Goal: Task Accomplishment & Management: Manage account settings

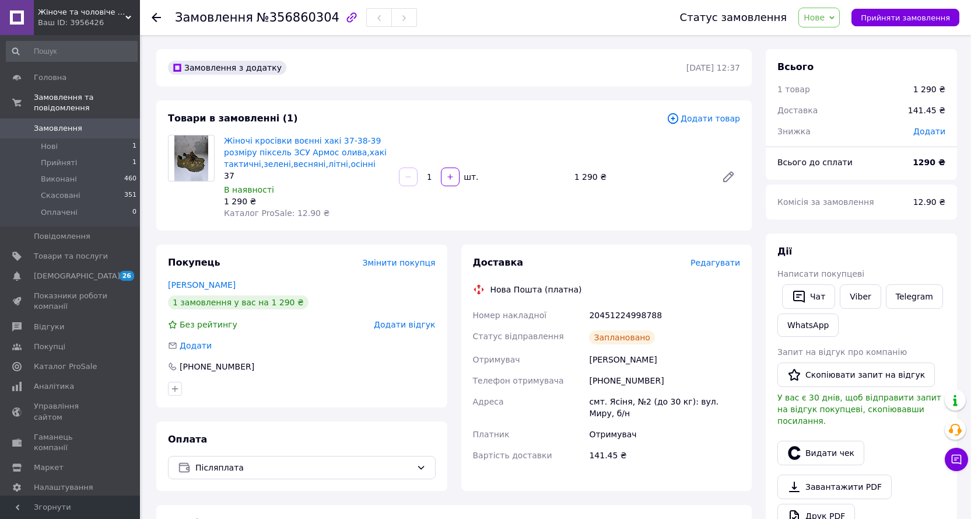
click at [116, 123] on span "0" at bounding box center [124, 128] width 32 height 11
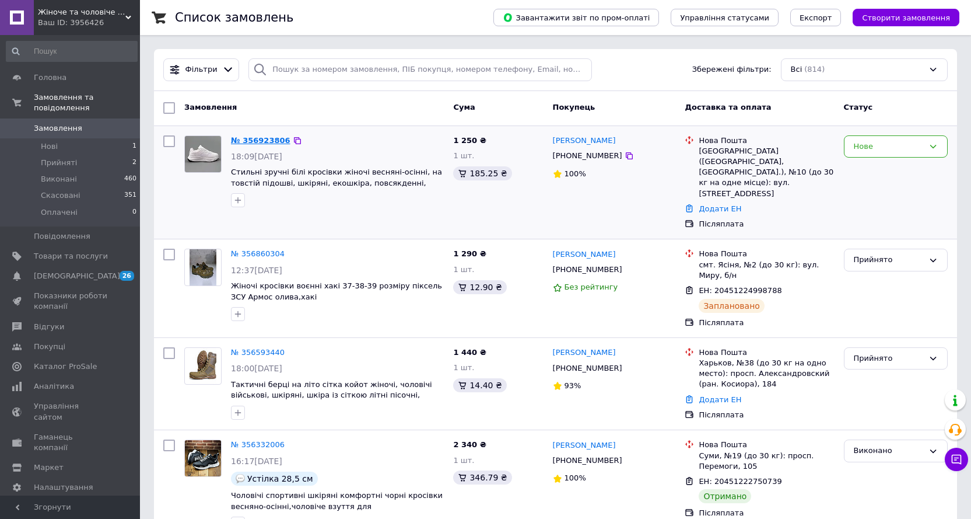
click at [272, 138] on link "№ 356923806" at bounding box center [261, 140] width 60 height 9
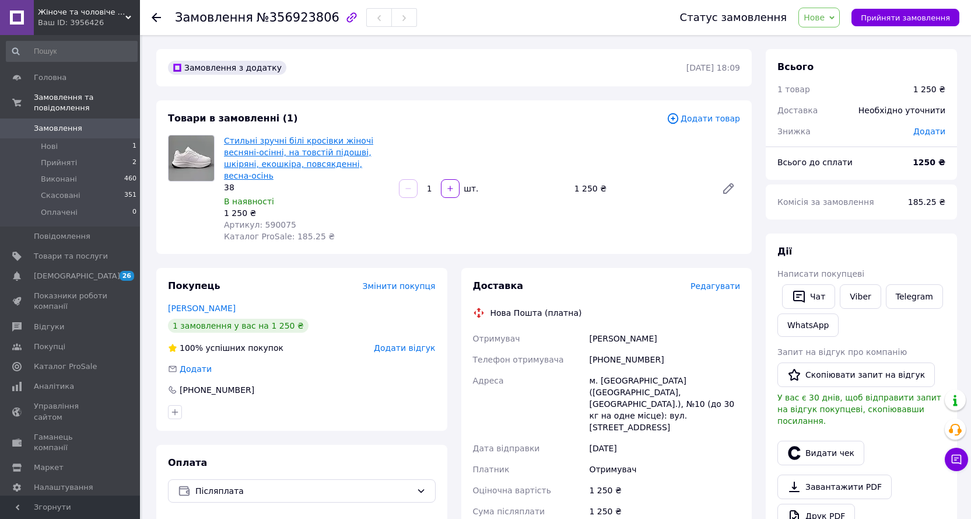
click at [305, 151] on link "Стильні зручні білі кросівки жіночі весняні-осінні, на товстій підошві, шкіряні…" at bounding box center [298, 158] width 149 height 44
click at [837, 23] on span "Нове" at bounding box center [819, 18] width 41 height 20
click at [830, 44] on li "Прийнято" at bounding box center [826, 41] width 54 height 18
click at [117, 123] on span "0" at bounding box center [124, 128] width 32 height 11
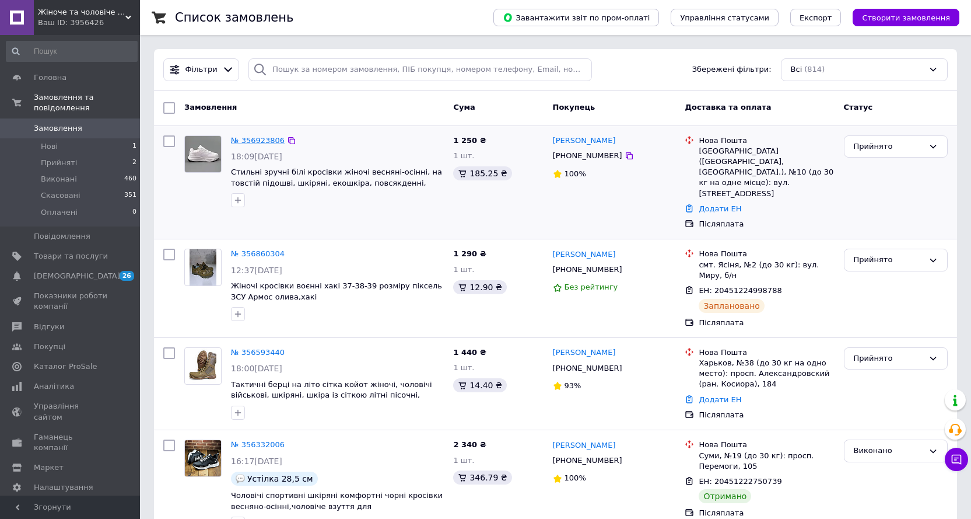
click at [250, 139] on link "№ 356923806" at bounding box center [258, 140] width 54 height 9
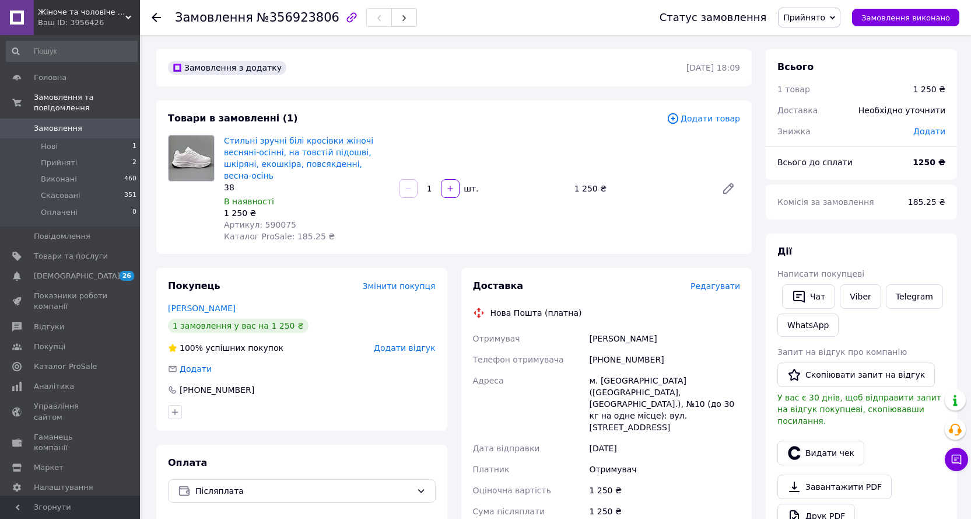
click at [623, 349] on div "[PHONE_NUMBER]" at bounding box center [665, 359] width 156 height 21
copy div "[PHONE_NUMBER]"
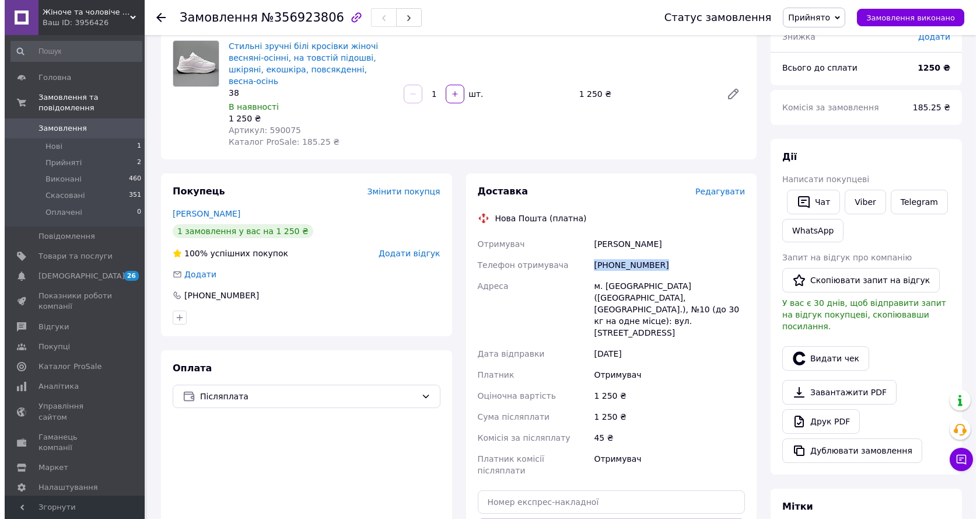
scroll to position [117, 0]
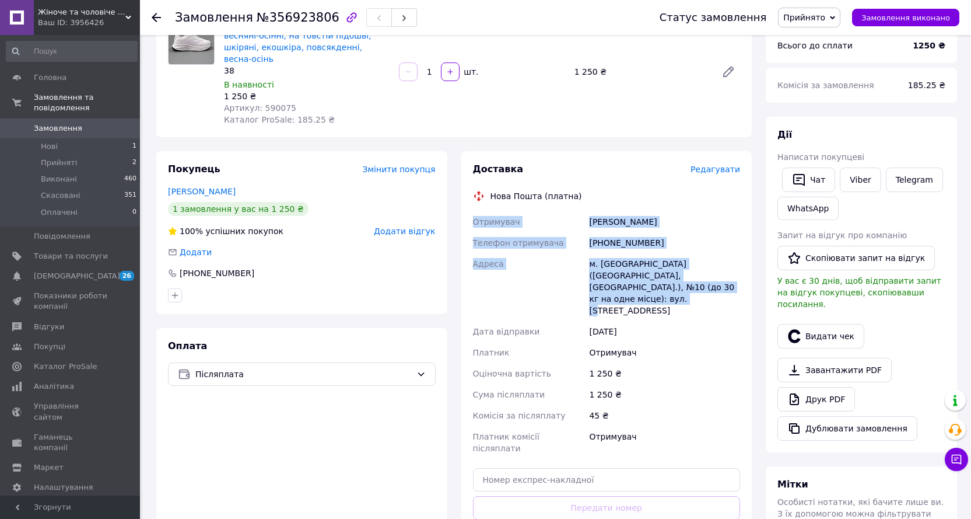
drag, startPoint x: 710, startPoint y: 275, endPoint x: 471, endPoint y: 209, distance: 246.9
click at [471, 211] on div "Отримувач [PERSON_NAME] Телефон отримувача [PHONE_NUMBER] [GEOGRAPHIC_DATA][PER…" at bounding box center [607, 334] width 272 height 247
copy div "Отримувач [PERSON_NAME] Телефон отримувача [PHONE_NUMBER] [GEOGRAPHIC_DATA][PER…"
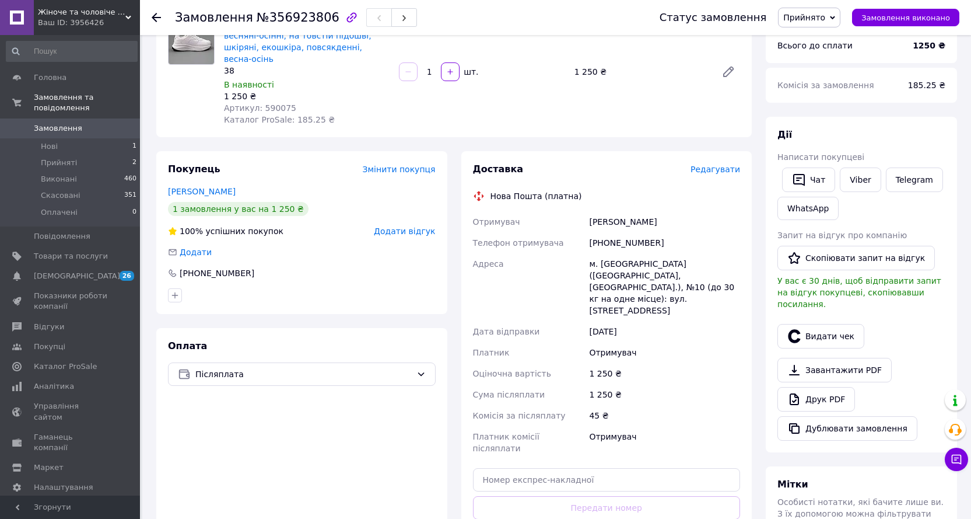
click at [724, 165] on span "Редагувати" at bounding box center [716, 169] width 50 height 9
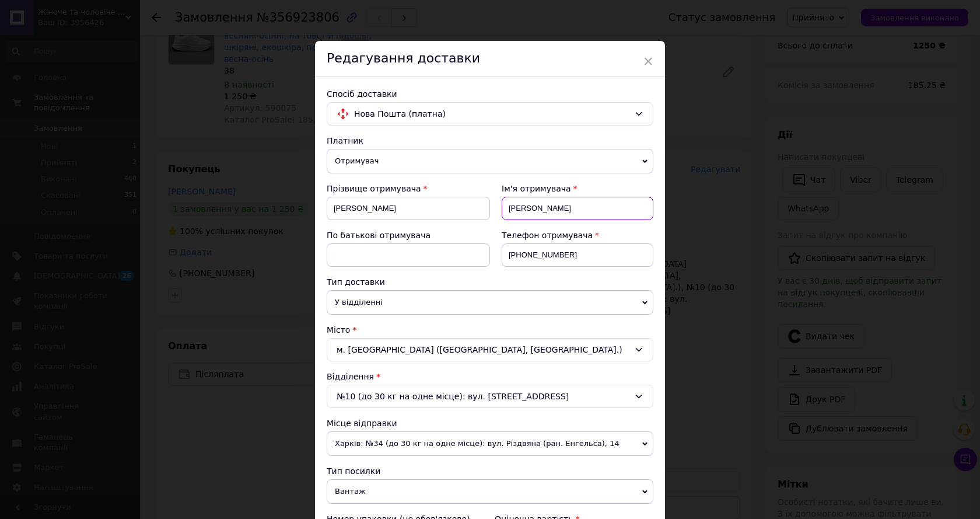
click at [514, 208] on input "[PERSON_NAME]" at bounding box center [578, 208] width 152 height 23
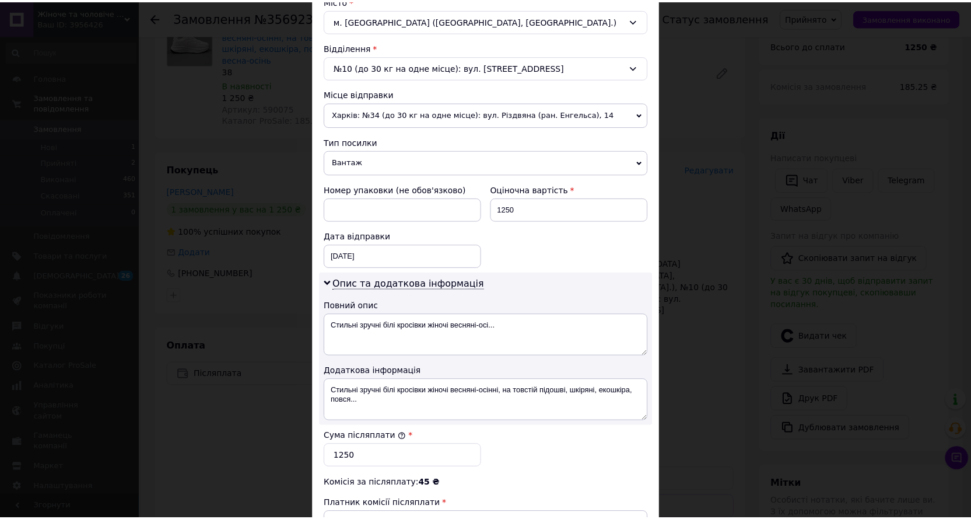
scroll to position [502, 0]
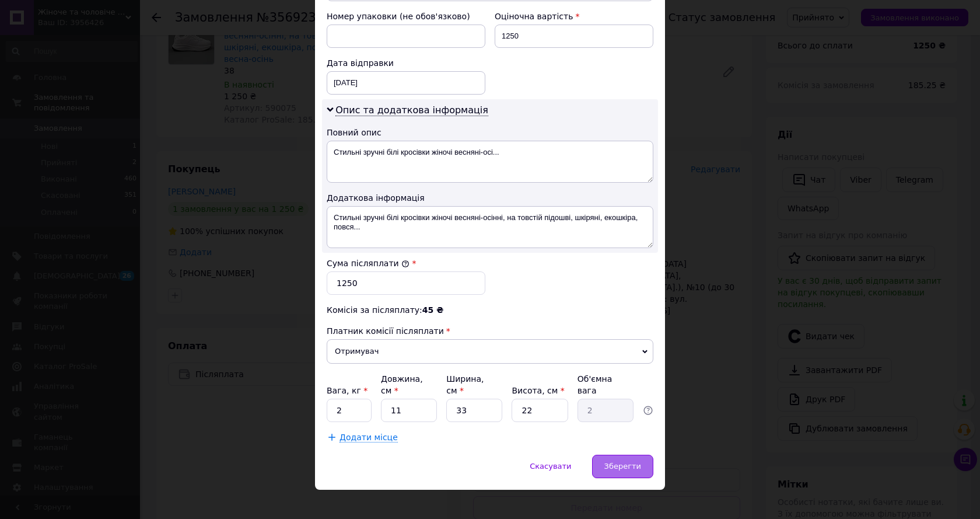
type input "[PERSON_NAME]"
click at [637, 462] on span "Зберегти" at bounding box center [622, 466] width 37 height 9
